Goal: Transaction & Acquisition: Purchase product/service

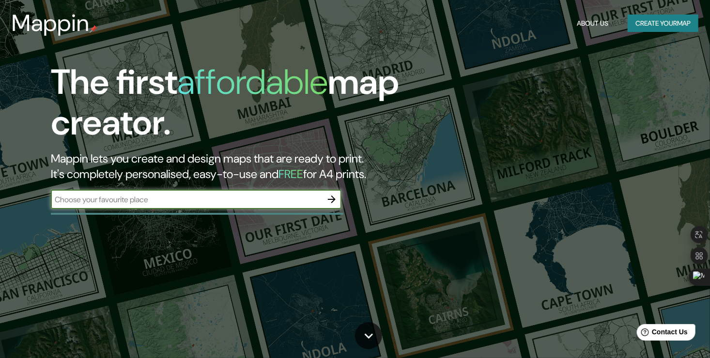
click at [335, 198] on icon "button" at bounding box center [332, 200] width 12 height 12
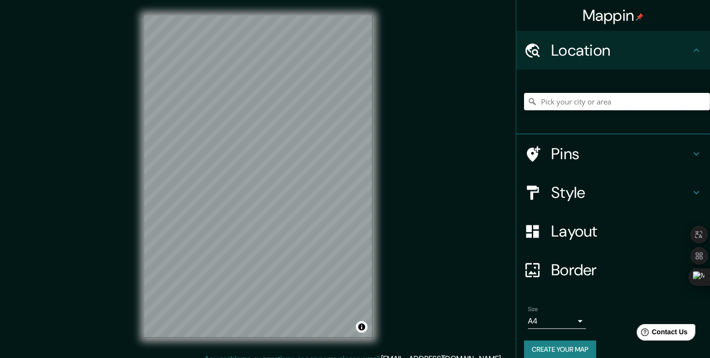
click at [560, 100] on input "Pick your city or area" at bounding box center [617, 101] width 186 height 17
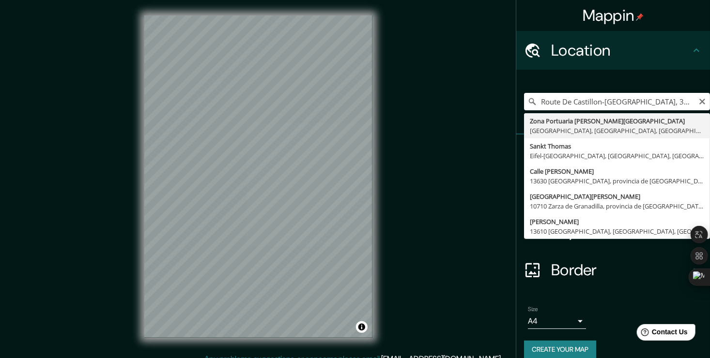
type input "Zona Portuaria Santo Tomás De Castilla, Puerto Barrios, Departamento de Izabal,…"
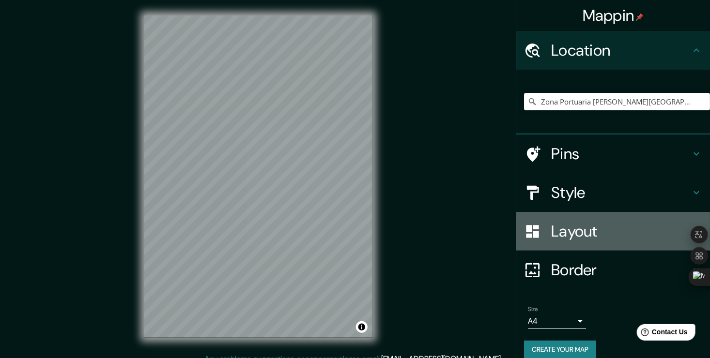
click at [559, 233] on h4 "Layout" at bounding box center [620, 231] width 139 height 19
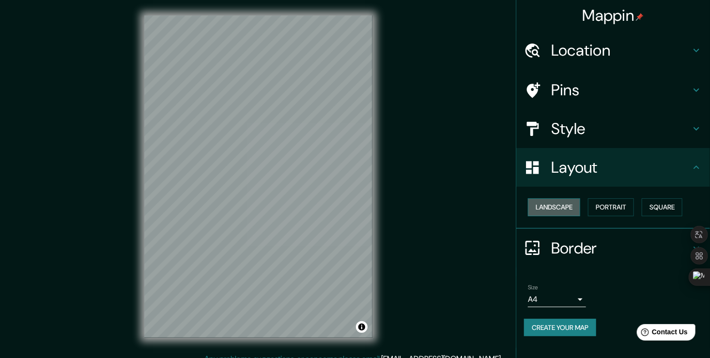
click at [557, 211] on button "Landscape" at bounding box center [554, 208] width 52 height 18
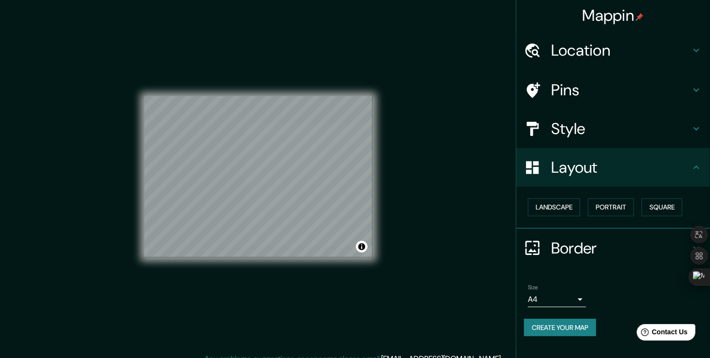
click at [412, 199] on div "Mappin Location Zona Portuaria Santo Tomás De Castilla, Puerto Barrios, Departa…" at bounding box center [355, 184] width 710 height 369
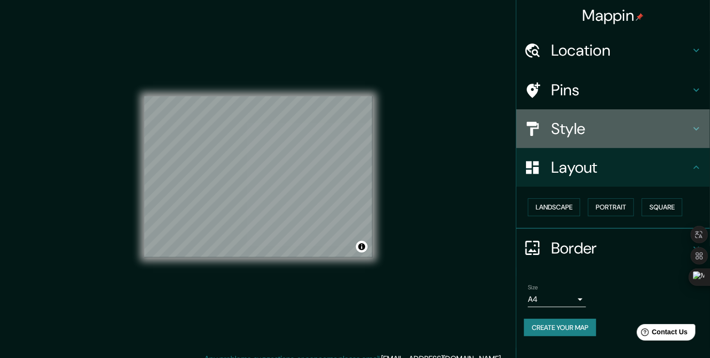
click at [604, 138] on h4 "Style" at bounding box center [620, 128] width 139 height 19
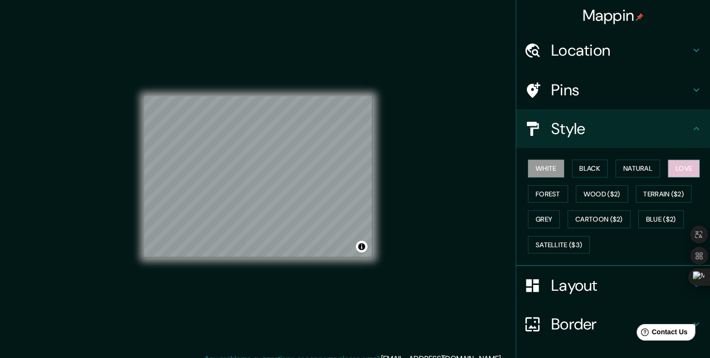
click at [668, 164] on button "Love" at bounding box center [684, 169] width 32 height 18
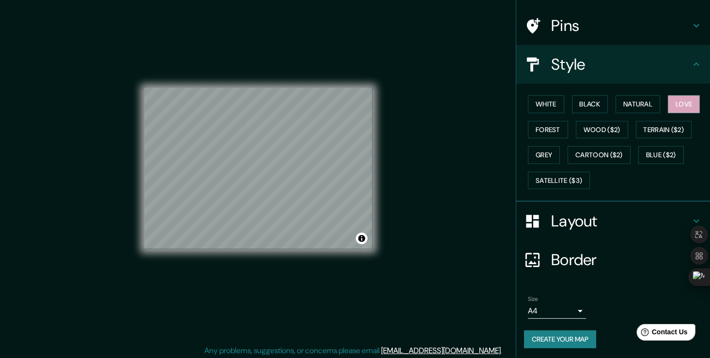
scroll to position [11, 0]
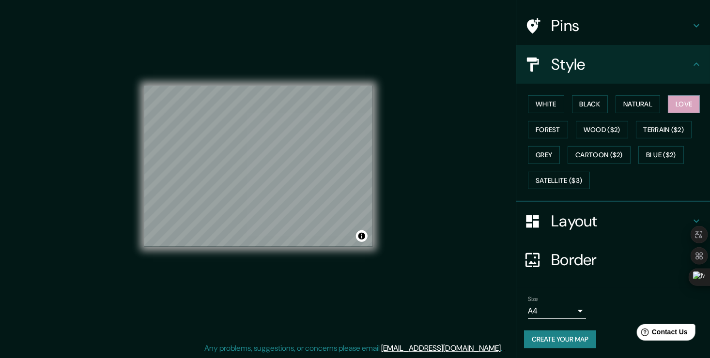
click at [567, 337] on button "Create your map" at bounding box center [560, 340] width 72 height 18
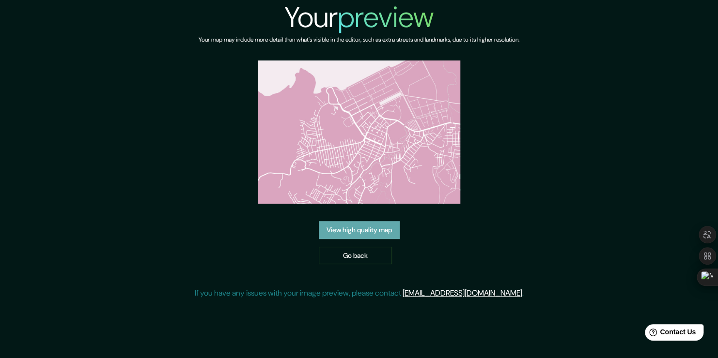
click at [358, 230] on link "View high quality map" at bounding box center [359, 230] width 81 height 18
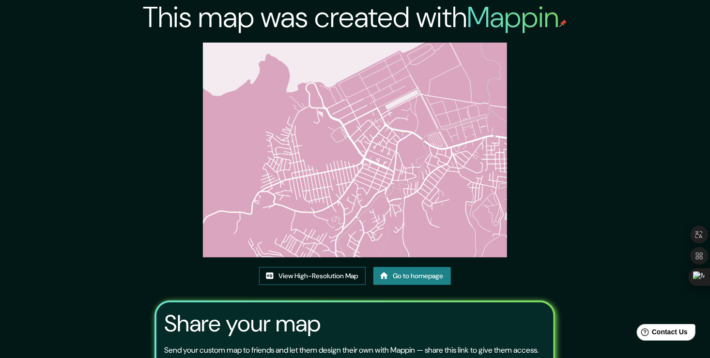
click at [281, 277] on link "View High-Resolution Map" at bounding box center [312, 276] width 107 height 18
